Goal: Use online tool/utility

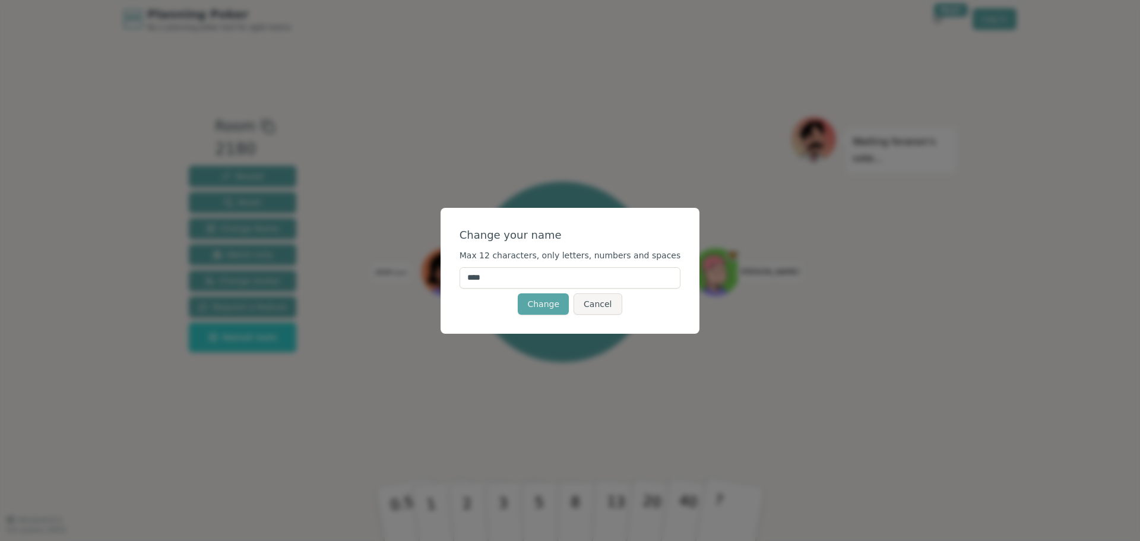
click at [521, 277] on input "****" at bounding box center [570, 277] width 221 height 21
type input "*"
type input "******"
click at [549, 307] on button "Change" at bounding box center [543, 303] width 51 height 21
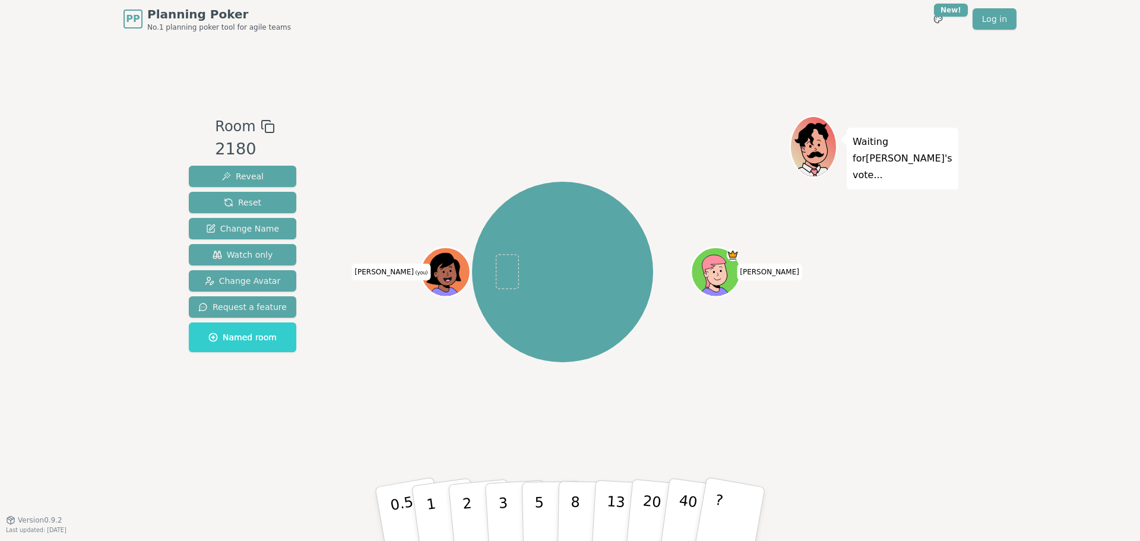
click at [448, 270] on icon at bounding box center [447, 270] width 48 height 5
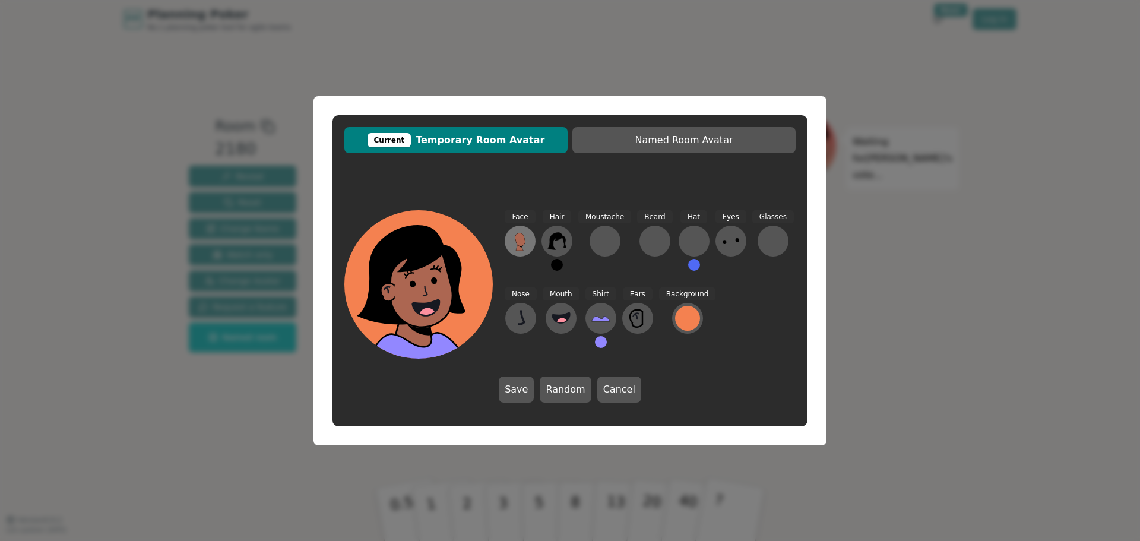
click at [522, 240] on icon at bounding box center [520, 239] width 10 height 13
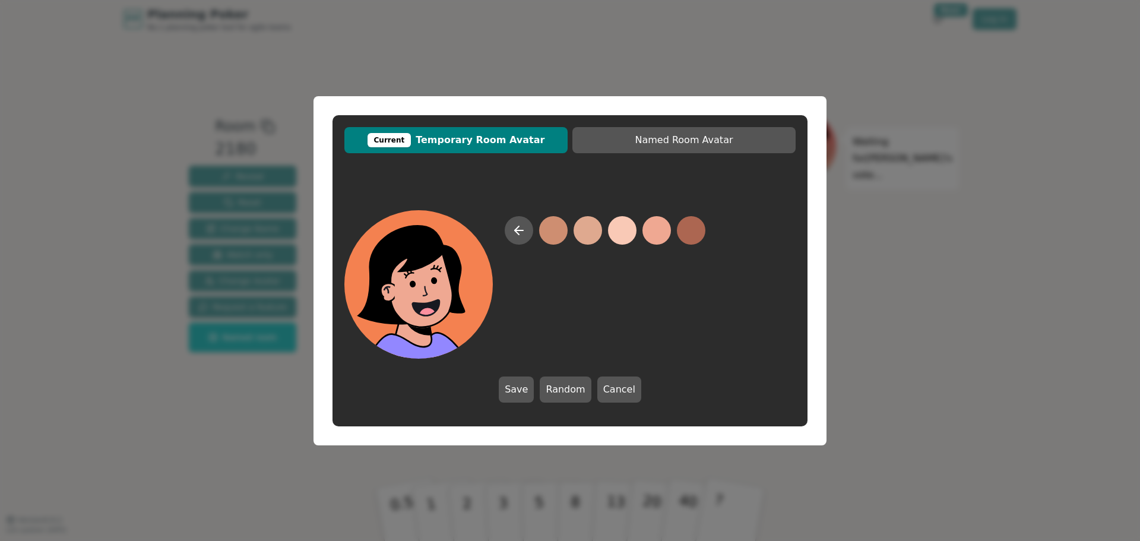
click at [657, 232] on button at bounding box center [656, 230] width 28 height 28
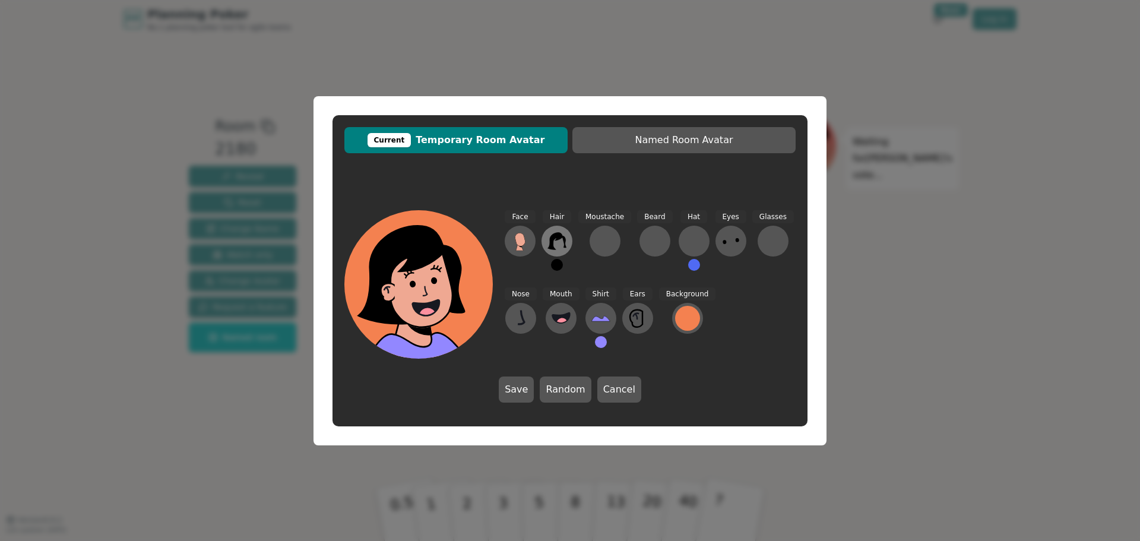
click at [555, 231] on button at bounding box center [556, 241] width 31 height 31
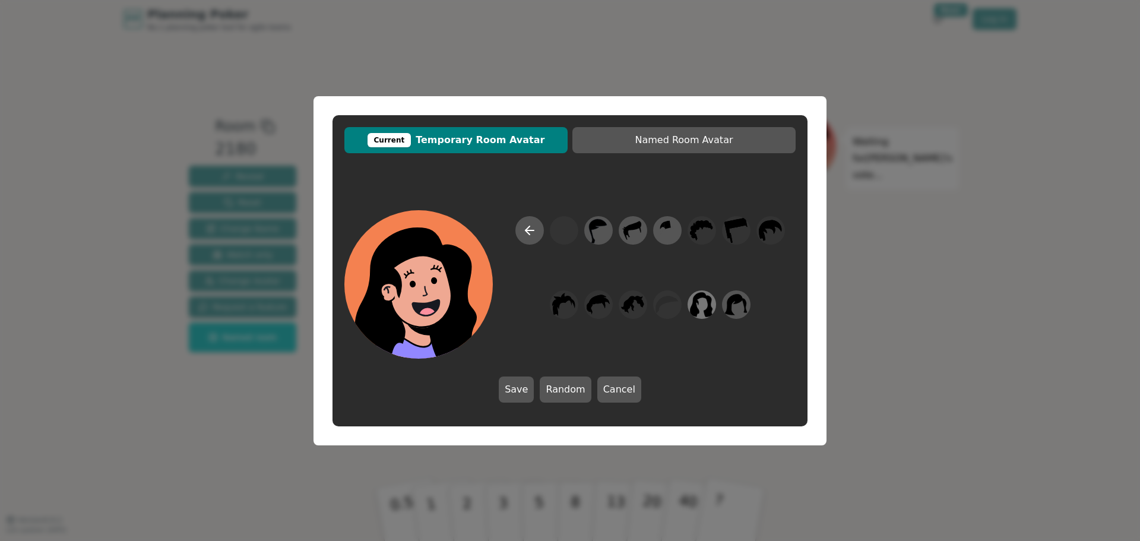
click at [696, 307] on icon at bounding box center [702, 304] width 23 height 25
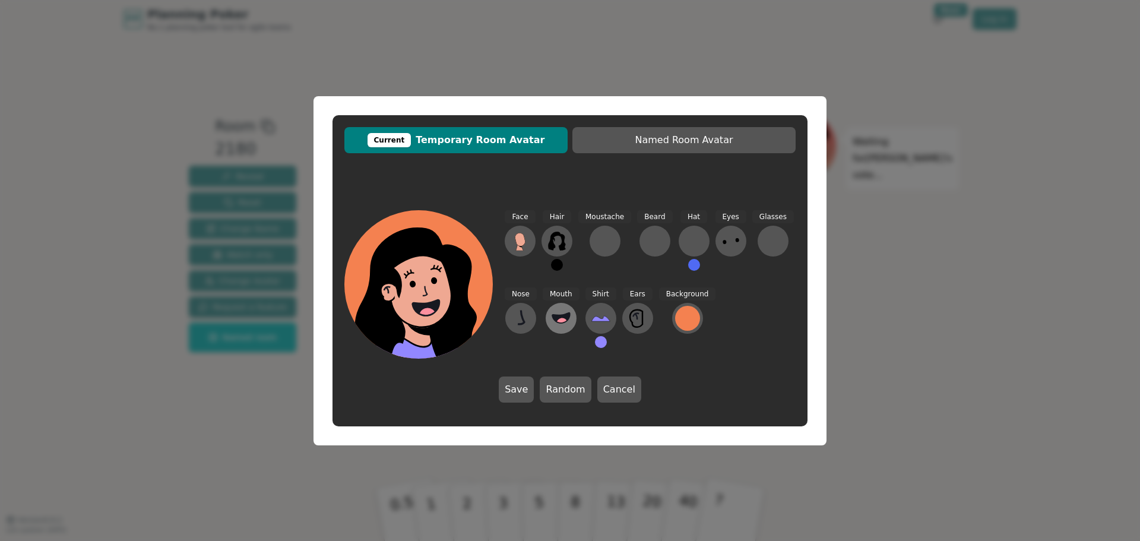
click at [560, 315] on icon at bounding box center [561, 318] width 19 height 19
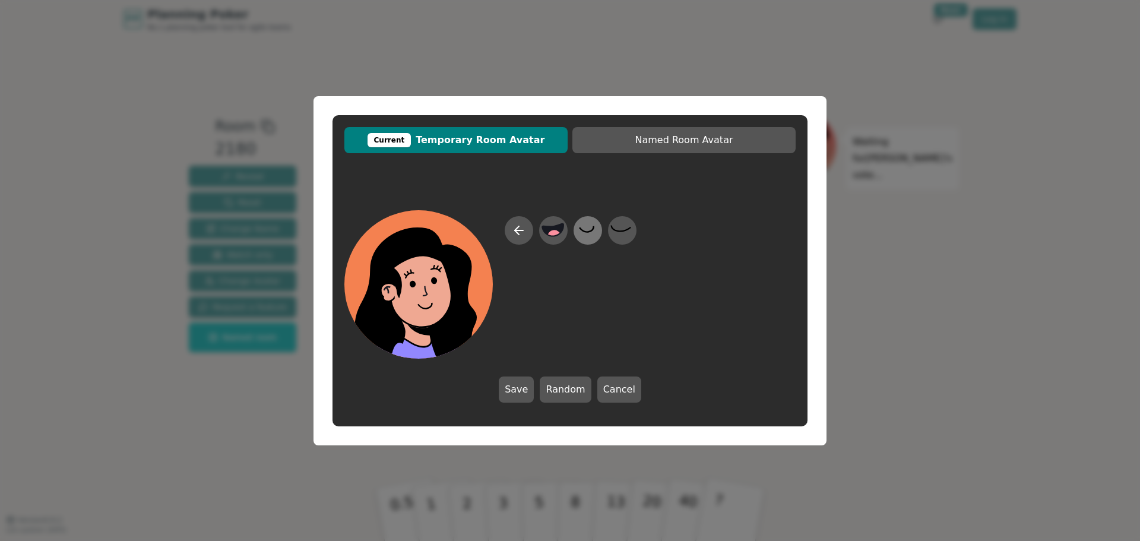
click at [588, 237] on icon at bounding box center [587, 230] width 23 height 27
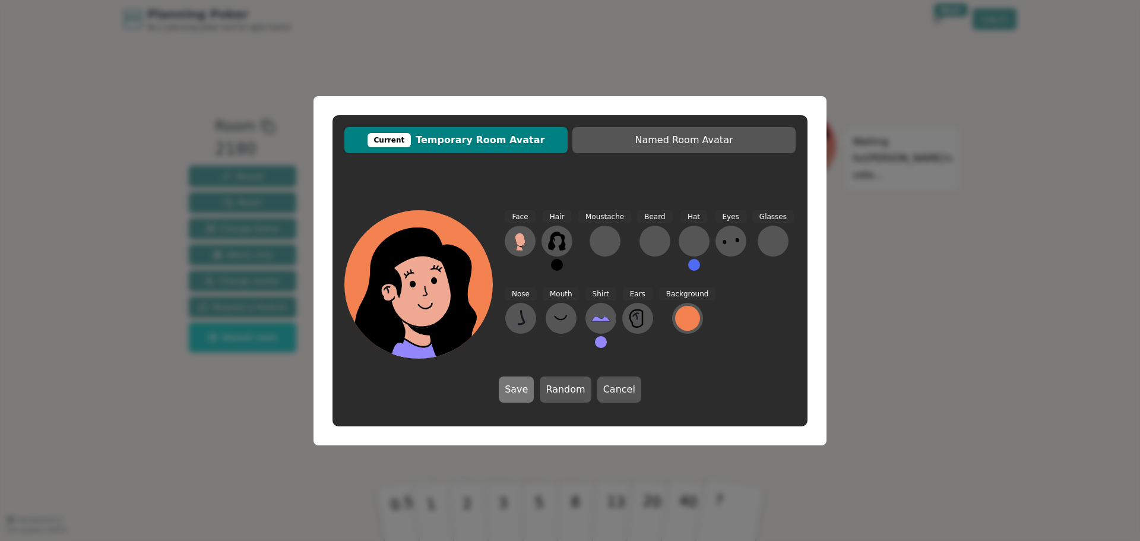
click at [516, 385] on button "Save" at bounding box center [516, 389] width 35 height 26
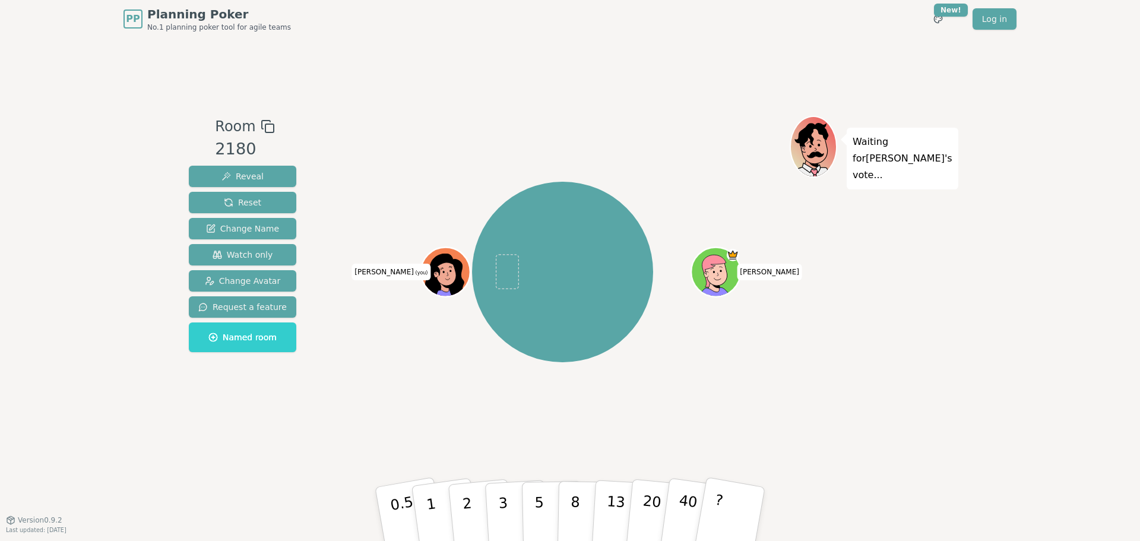
click at [448, 264] on icon at bounding box center [445, 275] width 46 height 43
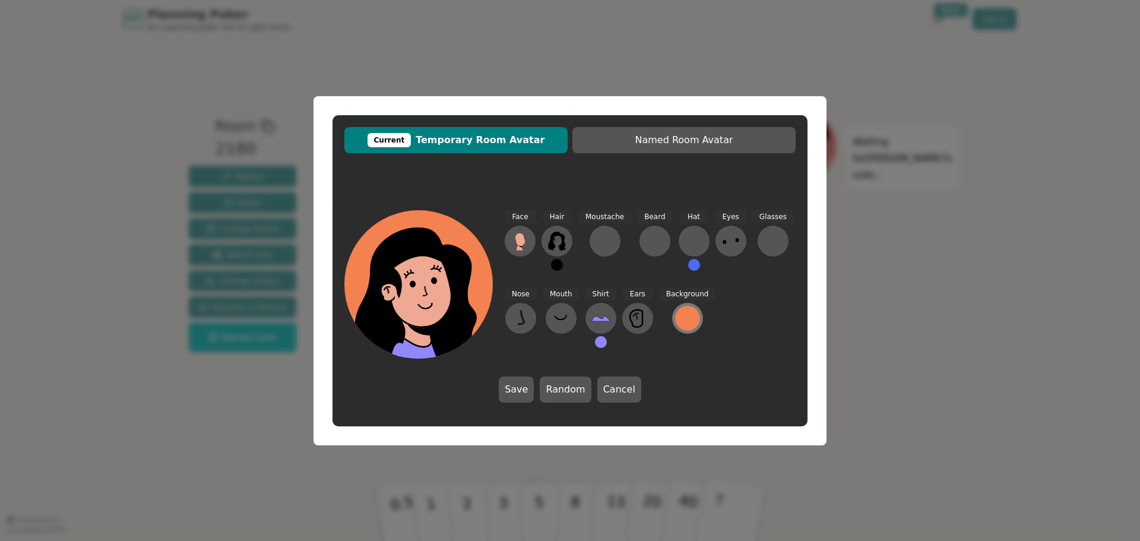
click at [683, 315] on div at bounding box center [687, 318] width 25 height 25
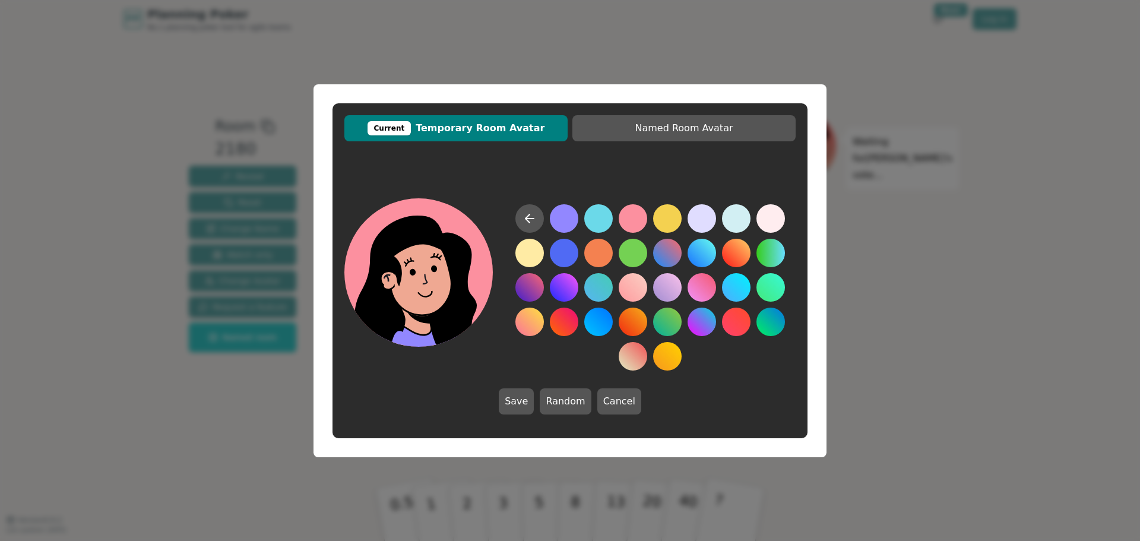
click at [625, 218] on button at bounding box center [633, 218] width 28 height 28
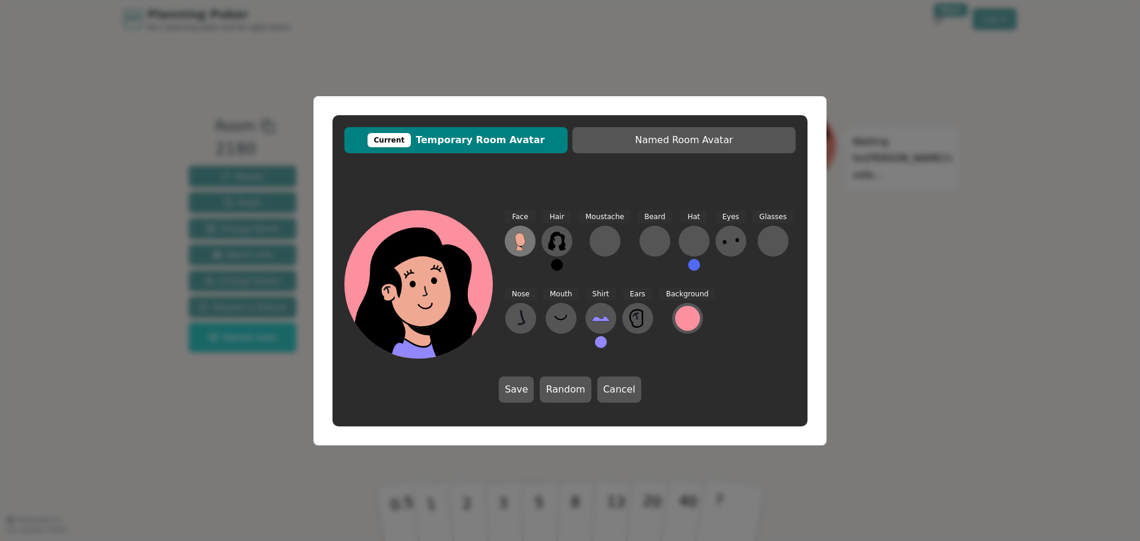
click at [528, 243] on icon at bounding box center [520, 241] width 19 height 19
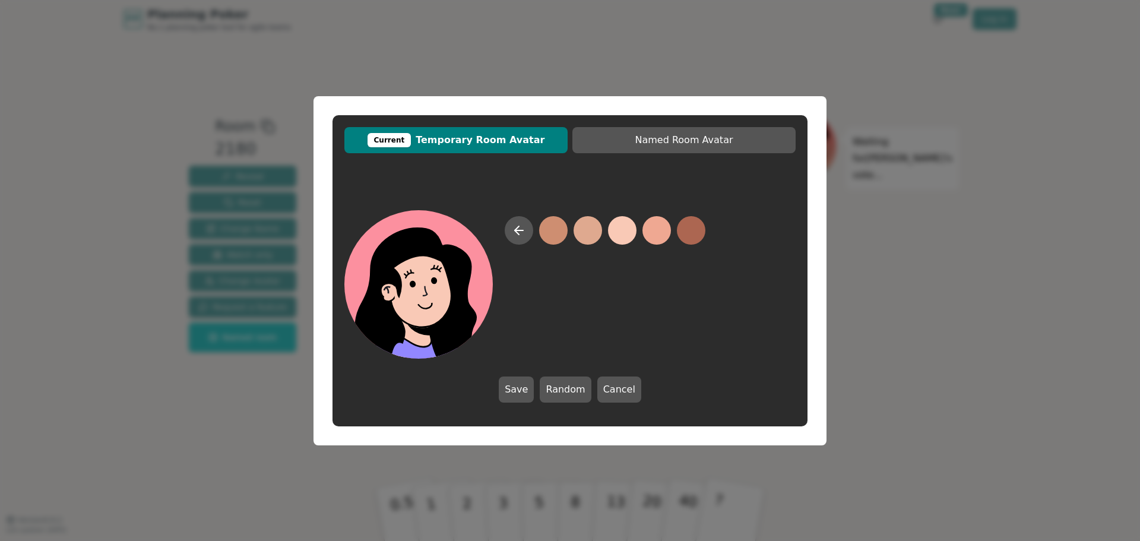
click at [629, 232] on button at bounding box center [622, 230] width 28 height 28
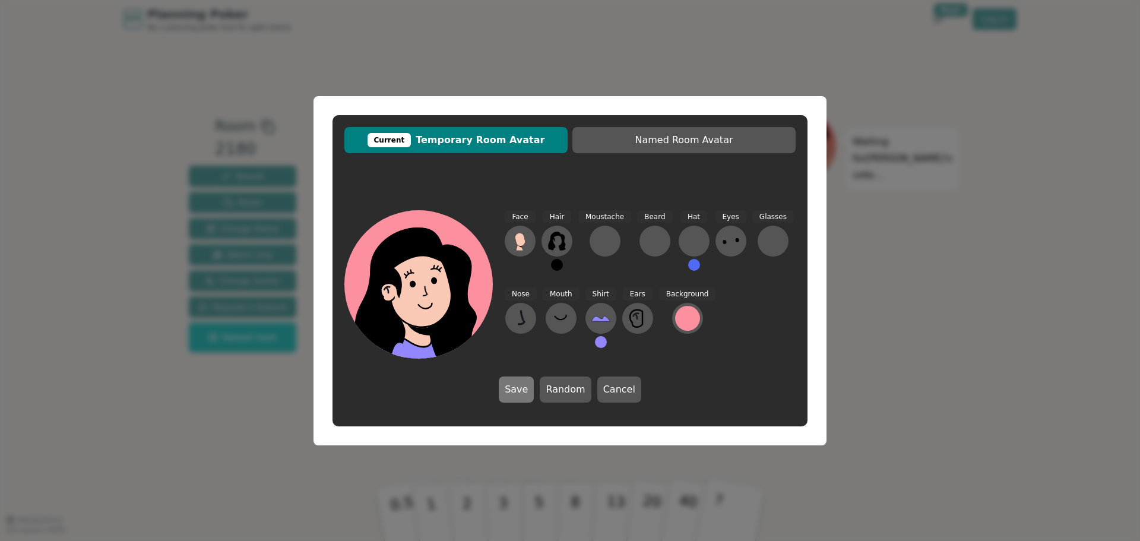
click at [525, 387] on button "Save" at bounding box center [516, 389] width 35 height 26
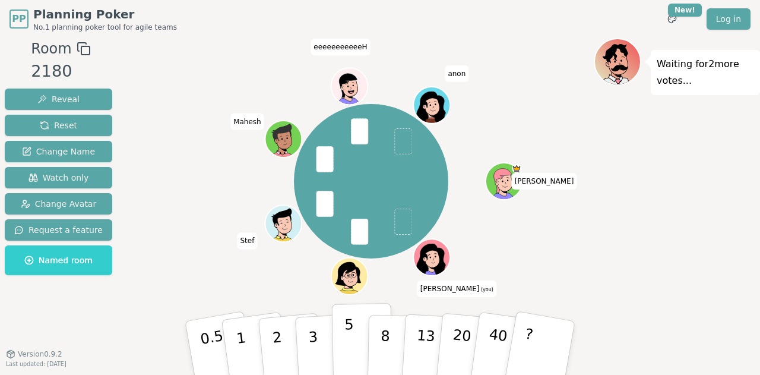
click at [346, 343] on p "5" at bounding box center [349, 348] width 10 height 64
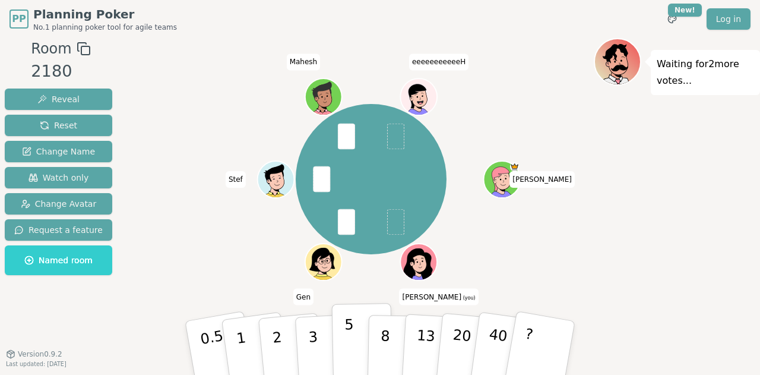
click at [348, 338] on p "5" at bounding box center [349, 348] width 10 height 64
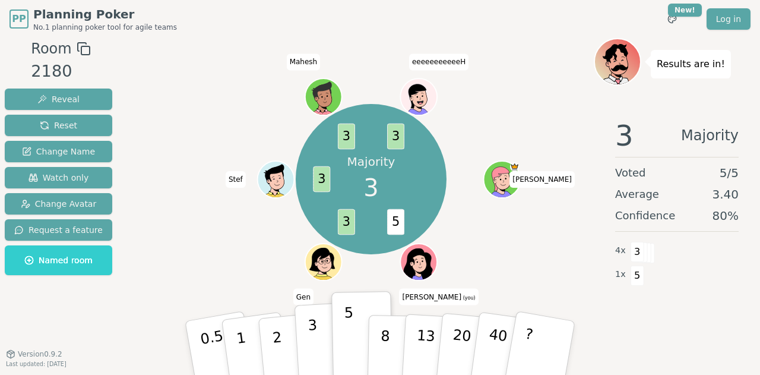
click at [319, 344] on button "3" at bounding box center [326, 348] width 65 height 93
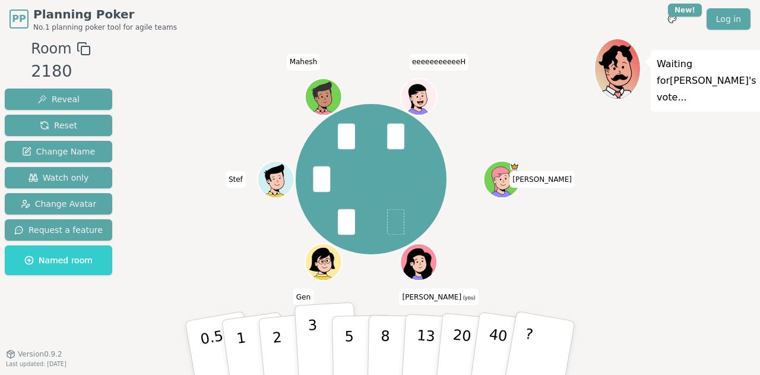
click at [315, 345] on p "3" at bounding box center [314, 348] width 13 height 65
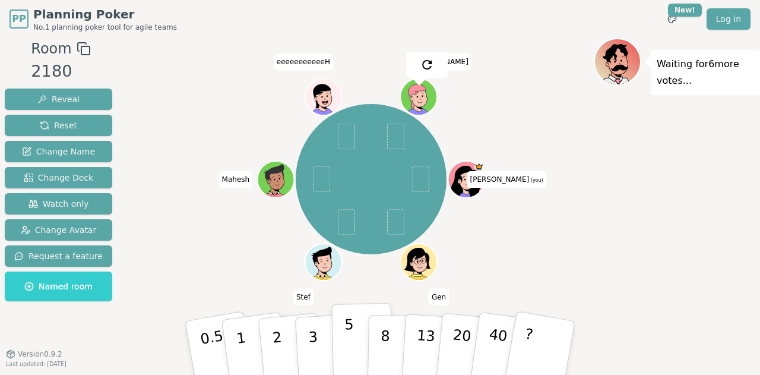
click at [348, 345] on p "5" at bounding box center [349, 348] width 10 height 64
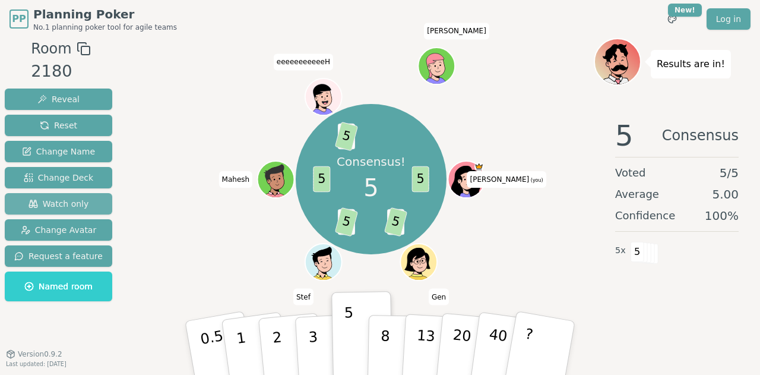
click at [75, 204] on span "Watch only" at bounding box center [58, 204] width 61 height 12
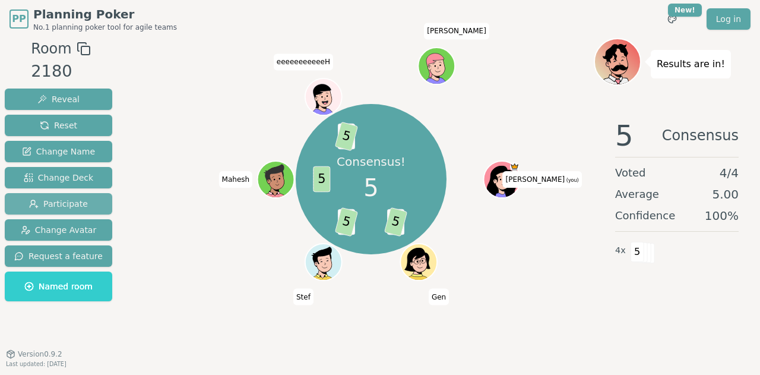
click at [52, 208] on span "Participate" at bounding box center [58, 204] width 59 height 12
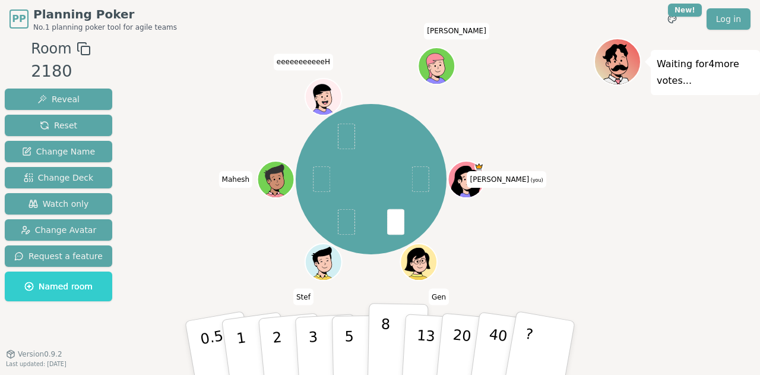
click at [392, 340] on button "8" at bounding box center [398, 348] width 61 height 90
click at [357, 340] on button "5" at bounding box center [362, 348] width 61 height 90
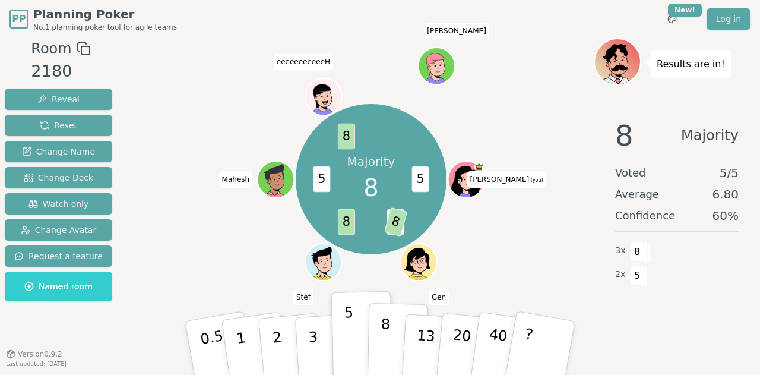
click at [384, 346] on p "8" at bounding box center [385, 347] width 10 height 64
